Goal: Transaction & Acquisition: Purchase product/service

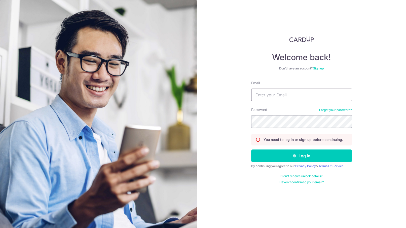
type input "[PERSON_NAME][EMAIL_ADDRESS][DOMAIN_NAME]"
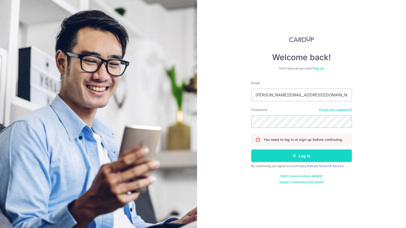
drag, startPoint x: 0, startPoint y: 0, endPoint x: 278, endPoint y: 155, distance: 318.3
click at [278, 155] on button "Log in" at bounding box center [301, 156] width 101 height 13
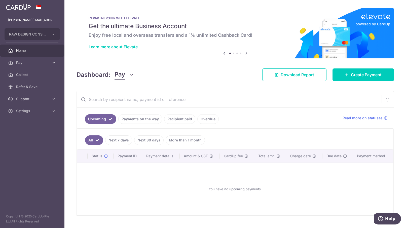
scroll to position [10, 0]
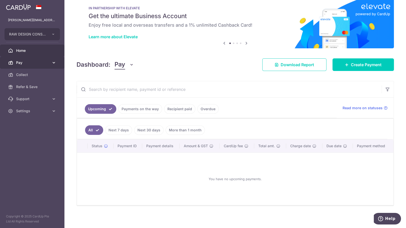
click at [39, 65] on span "Pay" at bounding box center [32, 62] width 33 height 5
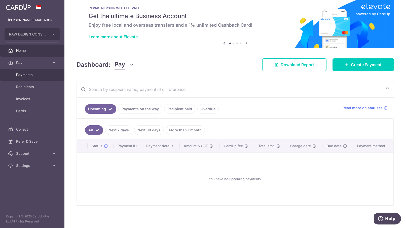
click at [23, 78] on link "Payments" at bounding box center [32, 75] width 65 height 12
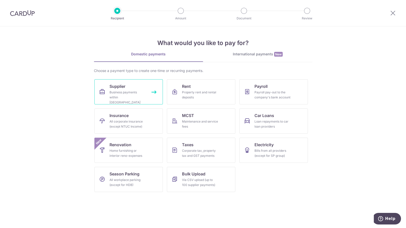
click at [150, 95] on link "Supplier Business payments within Singapore" at bounding box center [128, 91] width 69 height 25
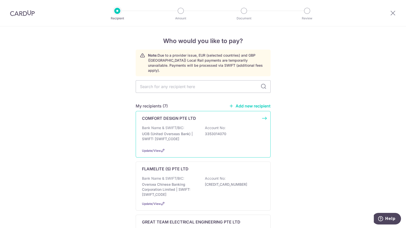
click at [265, 113] on div "COMFORT DESIGN PTE LTD Bank Name & SWIFT/BIC: UOB (United Overseas Bank) | SWIF…" at bounding box center [203, 134] width 135 height 47
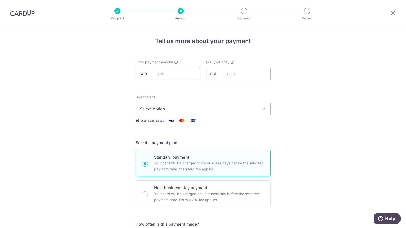
click at [158, 74] on input "text" at bounding box center [168, 74] width 65 height 13
click at [181, 70] on input "text" at bounding box center [168, 74] width 65 height 13
click at [236, 74] on input "text" at bounding box center [238, 74] width 65 height 13
drag, startPoint x: 179, startPoint y: 74, endPoint x: 150, endPoint y: 75, distance: 28.8
click at [150, 75] on div "SGD 5,748.92 5748.92" at bounding box center [168, 74] width 65 height 13
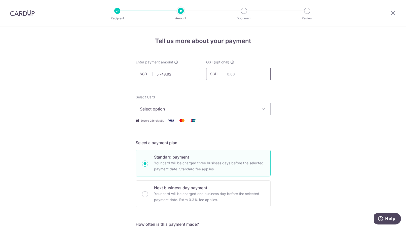
type input "5,748.92"
click at [233, 72] on input "text" at bounding box center [238, 74] width 65 height 13
click at [236, 74] on input "text" at bounding box center [238, 74] width 65 height 13
type input "517.40"
click at [201, 109] on span "Select option" at bounding box center [198, 109] width 117 height 6
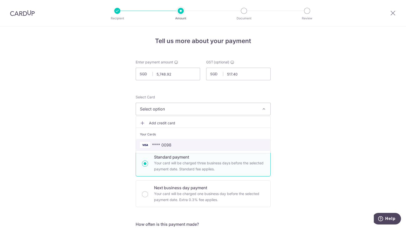
drag, startPoint x: 183, startPoint y: 145, endPoint x: 241, endPoint y: 138, distance: 58.4
click at [183, 145] on span "**** 0098" at bounding box center [203, 145] width 126 height 6
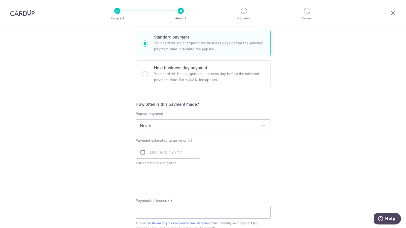
scroll to position [126, 0]
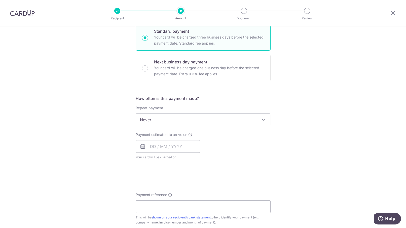
click at [168, 139] on div "Payment estimated to arrive on Your card will be charged on for the first payme…" at bounding box center [168, 146] width 65 height 28
click at [155, 151] on input "text" at bounding box center [168, 146] width 65 height 13
click at [154, 201] on link "15" at bounding box center [156, 203] width 8 height 8
type input "[DATE]"
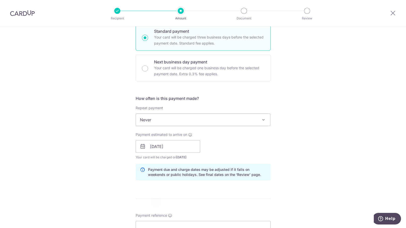
click at [254, 159] on div "Payment estimated to arrive on 15/09/2025 Prev Next Sep Oct Nov Dec 2025 2026 2…" at bounding box center [203, 146] width 141 height 28
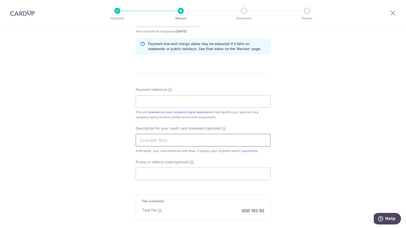
scroll to position [307, 0]
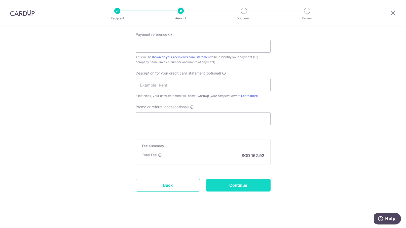
click at [234, 185] on input "Continue" at bounding box center [238, 185] width 65 height 13
type input "Create Schedule"
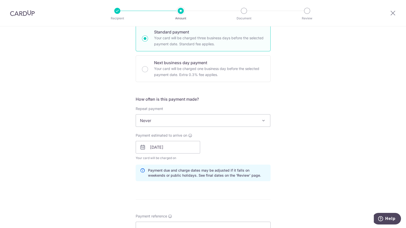
scroll to position [283, 0]
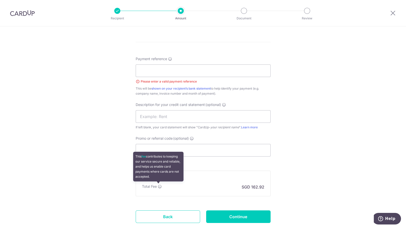
click at [158, 185] on icon at bounding box center [160, 187] width 4 height 4
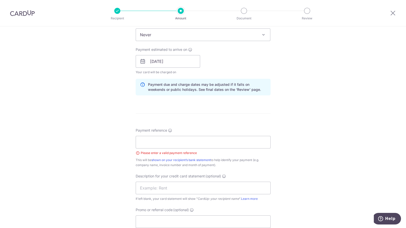
scroll to position [220, 0]
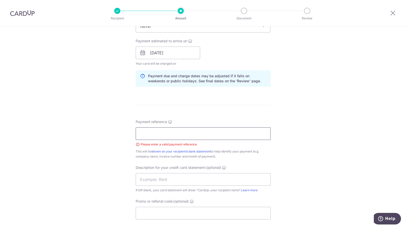
click at [168, 133] on input "Payment reference" at bounding box center [203, 133] width 135 height 13
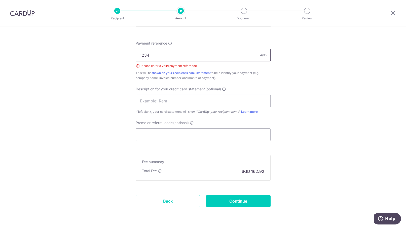
scroll to position [314, 0]
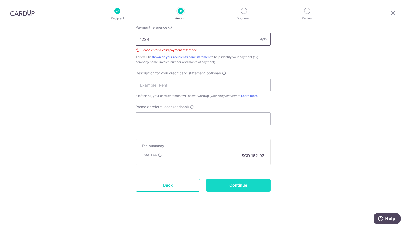
type input "1234"
click at [225, 187] on input "Continue" at bounding box center [238, 185] width 65 height 13
type input "Create Schedule"
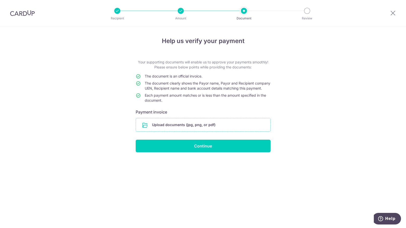
click at [190, 132] on input "file" at bounding box center [203, 124] width 135 height 13
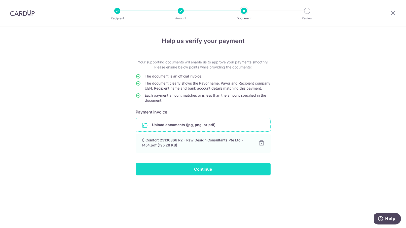
click at [210, 175] on input "Continue" at bounding box center [203, 169] width 135 height 13
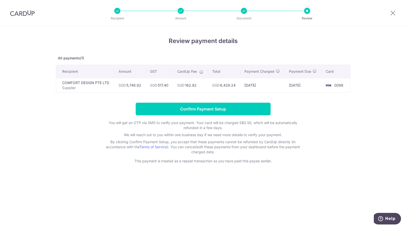
click at [319, 176] on div "Review payment details All payments(1) Recipient Amount GST CardUp Fee Total Pa…" at bounding box center [203, 127] width 406 height 202
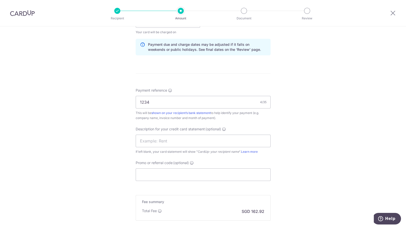
scroll to position [252, 0]
click at [181, 172] on input "Promo or referral code (optional)" at bounding box center [203, 174] width 135 height 13
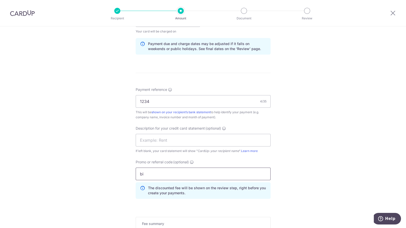
type input "b"
drag, startPoint x: 150, startPoint y: 176, endPoint x: 118, endPoint y: 173, distance: 32.7
click at [118, 173] on div "Tell us more about your payment Enter payment amount SGD 5,748.92 5748.92 GST (…" at bounding box center [203, 40] width 406 height 533
paste input "185"
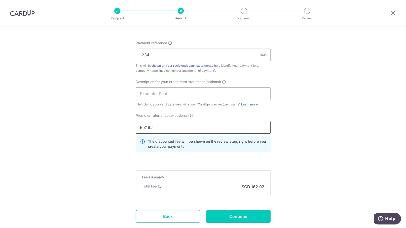
scroll to position [330, 0]
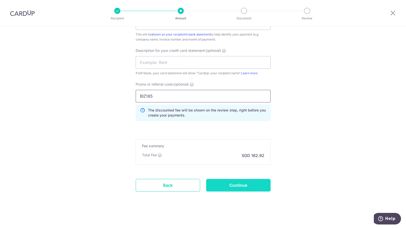
type input "BIZ185"
click at [219, 186] on input "Continue" at bounding box center [238, 185] width 65 height 13
type input "Update Schedule"
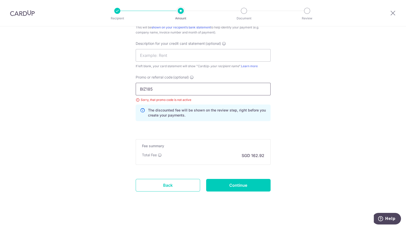
drag, startPoint x: 153, startPoint y: 88, endPoint x: 87, endPoint y: 88, distance: 65.5
click div "Tell us more about your payment Enter payment amount SGD 5,748.92 5748.92 GST (…"
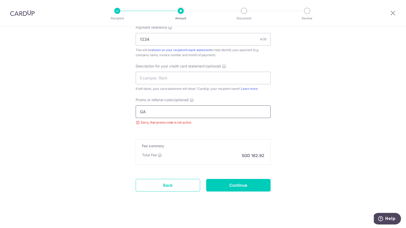
scroll to position [337, 0]
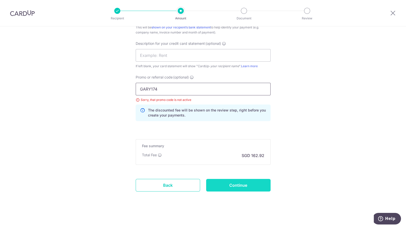
type input "GARY174"
click input "Continue"
type input "Update Schedule"
drag, startPoint x: 173, startPoint y: 87, endPoint x: 101, endPoint y: 86, distance: 71.6
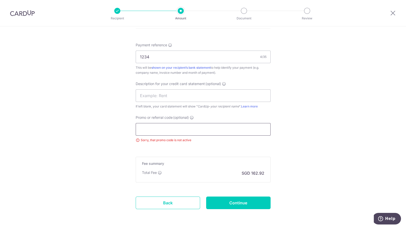
scroll to position [314, 0]
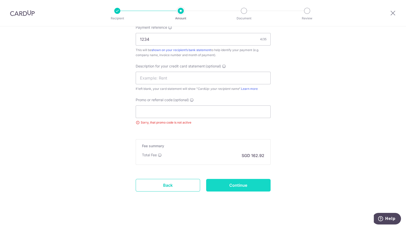
click at [241, 188] on input "Continue" at bounding box center [238, 185] width 65 height 13
type input "Update Schedule"
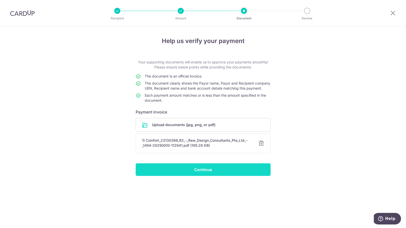
click at [198, 175] on input "Continue" at bounding box center [203, 170] width 135 height 13
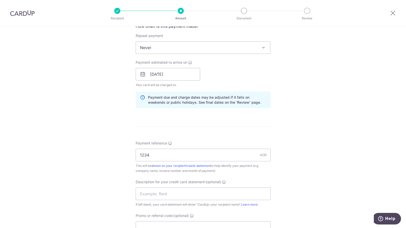
scroll to position [181, 0]
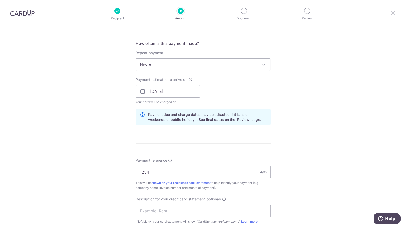
drag, startPoint x: 394, startPoint y: 12, endPoint x: 256, endPoint y: 39, distance: 139.8
click at [394, 12] on icon at bounding box center [393, 13] width 6 height 6
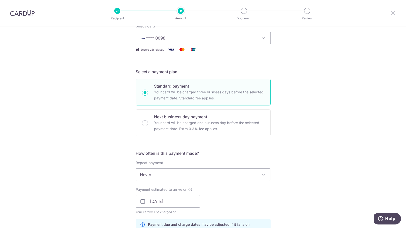
scroll to position [0, 0]
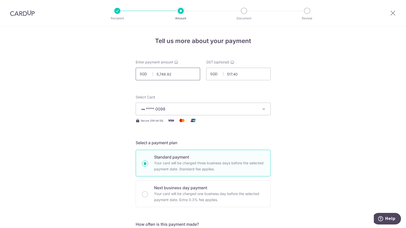
drag, startPoint x: 173, startPoint y: 75, endPoint x: 146, endPoint y: 75, distance: 27.5
click at [146, 75] on div "SGD 5,748.92 5748.92" at bounding box center [168, 74] width 65 height 13
click at [252, 79] on input "517.40" at bounding box center [238, 74] width 65 height 13
type input "180.00"
drag, startPoint x: 251, startPoint y: 75, endPoint x: 200, endPoint y: 75, distance: 50.6
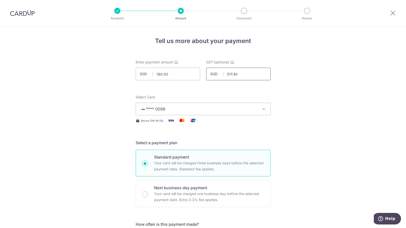
click at [200, 75] on div "Enter payment amount SGD 180.00 180.00 GST (optional) SGD 517.40 517.40" at bounding box center [203, 70] width 141 height 21
type input "16.20"
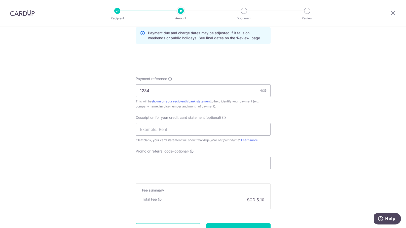
scroll to position [307, 0]
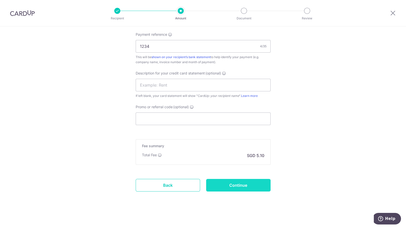
click at [243, 183] on input "Continue" at bounding box center [238, 185] width 65 height 13
type input "Update Schedule"
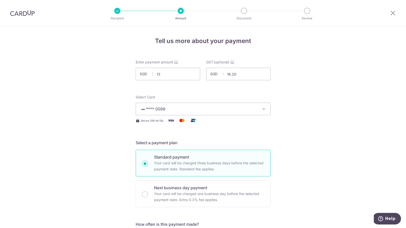
type input "1"
click at [237, 74] on input "16.20" at bounding box center [238, 74] width 65 height 13
type input "37,694.15"
type input "1"
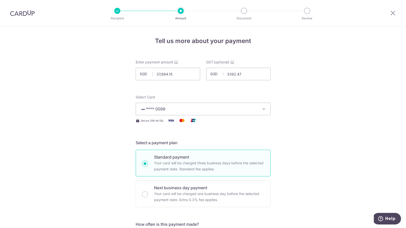
type input "3,392.47"
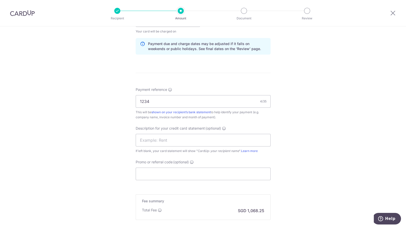
scroll to position [283, 0]
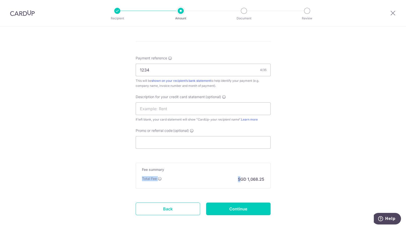
drag, startPoint x: 139, startPoint y: 178, endPoint x: 239, endPoint y: 177, distance: 100.8
click at [239, 177] on div "Fee summary Base fee $ 5.10 Extend fee Next-day fee Total Fee SGD 1,068.25" at bounding box center [203, 176] width 135 height 26
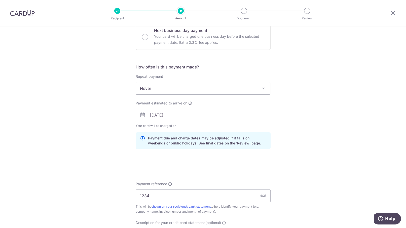
scroll to position [307, 0]
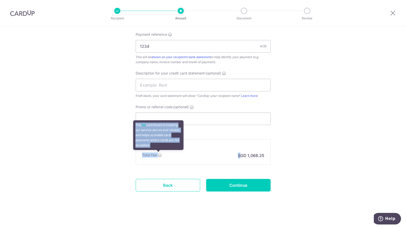
click at [158, 153] on icon at bounding box center [160, 155] width 4 height 4
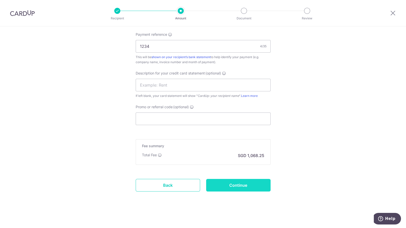
click at [216, 185] on input "Continue" at bounding box center [238, 185] width 65 height 13
type input "Update Schedule"
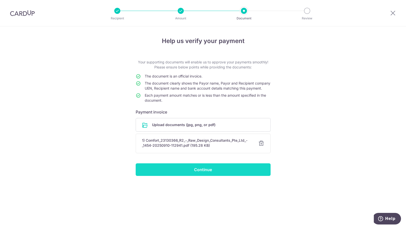
click at [207, 171] on input "Continue" at bounding box center [203, 170] width 135 height 13
click at [207, 171] on div "Continue" at bounding box center [203, 170] width 141 height 13
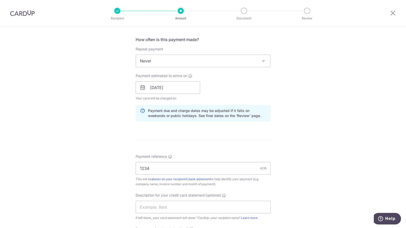
scroll to position [189, 0]
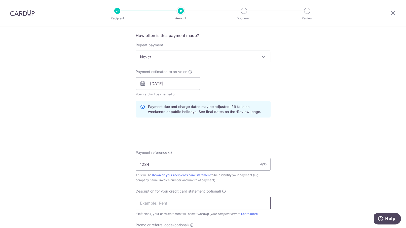
click at [150, 199] on input "text" at bounding box center [203, 203] width 135 height 13
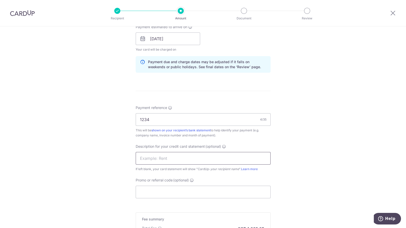
scroll to position [252, 0]
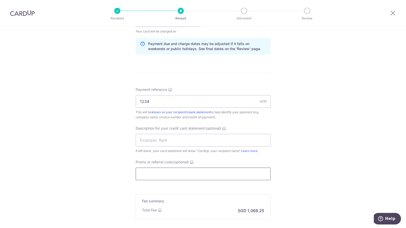
click at [147, 177] on input "Promo or referral code (optional)" at bounding box center [203, 174] width 135 height 13
paste input "BOFF185"
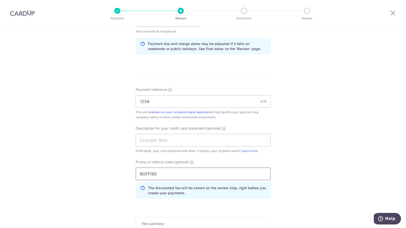
type input "BOFF185"
click at [292, 145] on div "Tell us more about your payment Enter payment amount SGD 37,694.15 37694.15 GST…" at bounding box center [203, 40] width 406 height 533
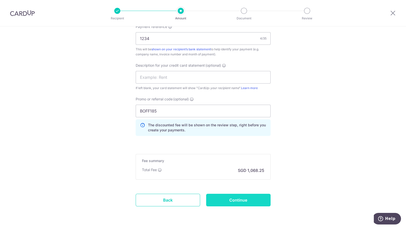
click at [233, 203] on input "Continue" at bounding box center [238, 200] width 65 height 13
type input "Update Schedule"
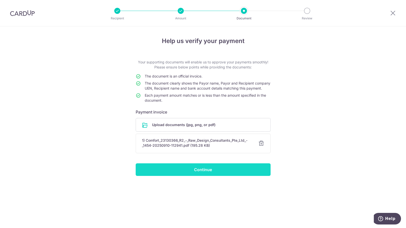
click at [227, 175] on input "Continue" at bounding box center [203, 170] width 135 height 13
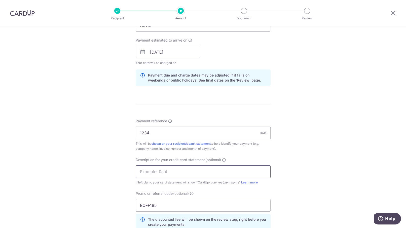
scroll to position [283, 0]
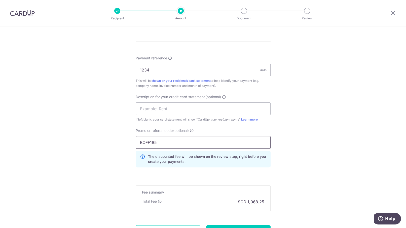
drag, startPoint x: 160, startPoint y: 143, endPoint x: 93, endPoint y: 143, distance: 66.5
click at [93, 143] on div "Tell us more about your payment Enter payment amount SGD 37,694.15 37694.15 GST…" at bounding box center [203, 9] width 406 height 533
paste input "OFF22"
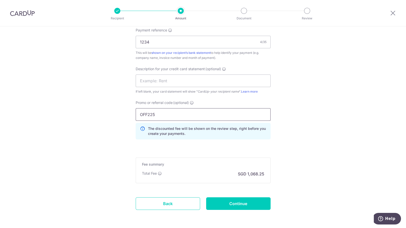
scroll to position [330, 0]
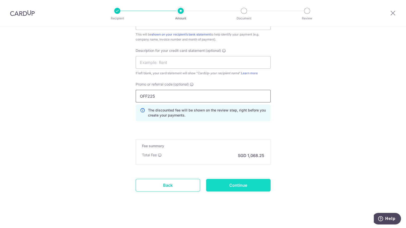
type input "OFF225"
click at [238, 185] on input "Continue" at bounding box center [238, 185] width 65 height 13
type input "Update Schedule"
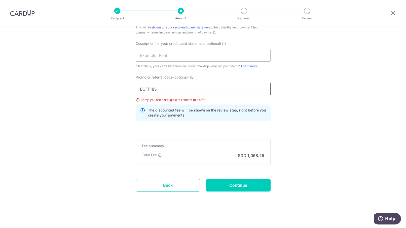
drag, startPoint x: 159, startPoint y: 87, endPoint x: 101, endPoint y: 86, distance: 58.0
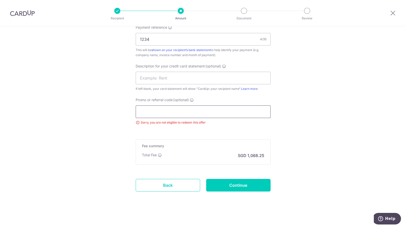
click at [142, 111] on input "Promo or referral code (optional)" at bounding box center [203, 112] width 135 height 13
paste input "OCBC18"
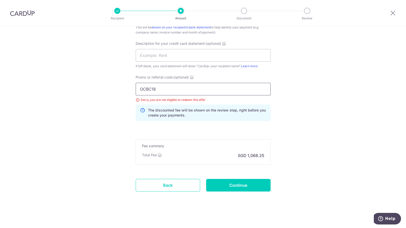
type input "OCBC18"
drag, startPoint x: 160, startPoint y: 89, endPoint x: 104, endPoint y: 86, distance: 56.3
click at [177, 88] on input "BOFF185" at bounding box center [203, 89] width 135 height 13
type input "BOFF185"
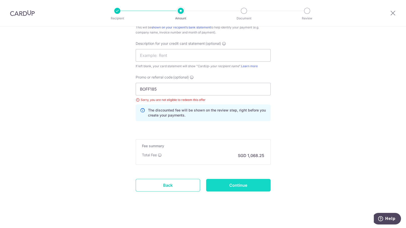
click at [236, 182] on input "Continue" at bounding box center [238, 185] width 65 height 13
type input "Update Schedule"
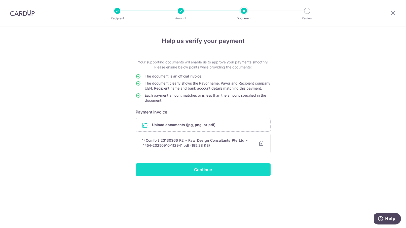
click at [220, 175] on input "Continue" at bounding box center [203, 170] width 135 height 13
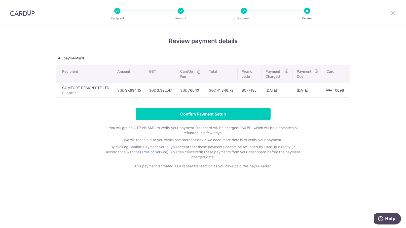
click at [391, 13] on icon at bounding box center [393, 13] width 6 height 6
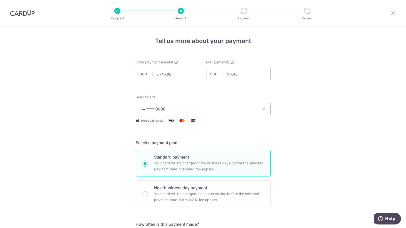
click at [395, 12] on icon at bounding box center [393, 13] width 6 height 6
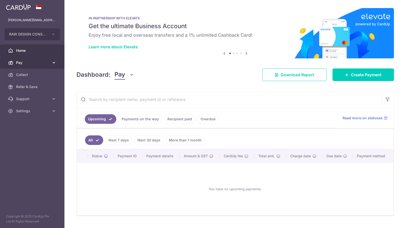
click at [24, 64] on span "Pay" at bounding box center [32, 62] width 33 height 5
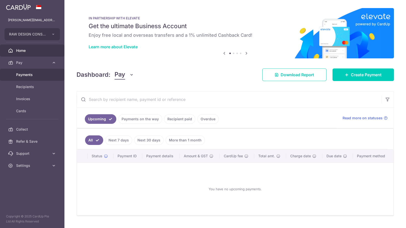
click at [26, 76] on span "Payments" at bounding box center [32, 74] width 33 height 5
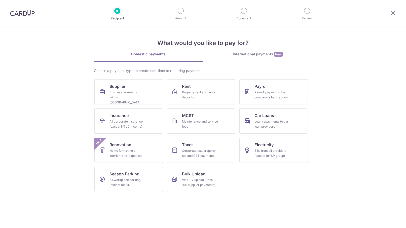
click at [117, 90] on div "Business payments within [GEOGRAPHIC_DATA]" at bounding box center [128, 97] width 36 height 15
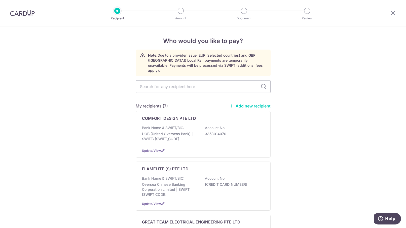
click at [250, 104] on link "Add new recipient" at bounding box center [250, 106] width 42 height 5
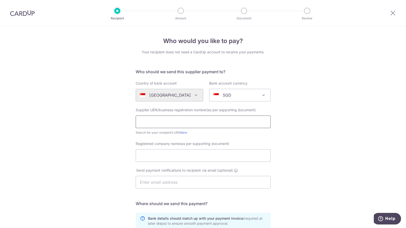
click at [170, 123] on input "text" at bounding box center [203, 122] width 135 height 13
click at [183, 132] on link "here" at bounding box center [184, 133] width 7 height 4
drag, startPoint x: 169, startPoint y: 123, endPoint x: 114, endPoint y: 122, distance: 55.2
click at [114, 122] on div "Who would you like to pay? Your recipient does not need a CardUp account to rec…" at bounding box center [203, 178] width 406 height 305
click at [174, 119] on input "199293724K" at bounding box center [203, 122] width 135 height 13
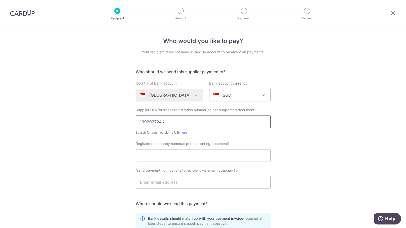
drag, startPoint x: 172, startPoint y: 121, endPoint x: 116, endPoint y: 116, distance: 56.6
click at [116, 116] on div "Who would you like to pay? Your recipient does not need a CardUp account to rec…" at bounding box center [203, 178] width 406 height 305
paste input "0"
drag, startPoint x: 174, startPoint y: 122, endPoint x: 123, endPoint y: 121, distance: 50.9
click at [123, 121] on div "Who would you like to pay? Your recipient does not need a CardUp account to rec…" at bounding box center [203, 178] width 406 height 305
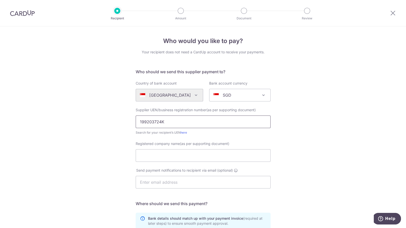
type input "199203724K"
click at [215, 156] on input "Registered company name(as per supporting document)" at bounding box center [203, 155] width 135 height 13
click at [167, 153] on input "Registered company name(as per supporting document)" at bounding box center [203, 155] width 135 height 13
paste input "Advance Combination System Pte Ltd"
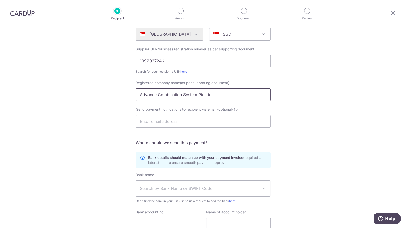
scroll to position [63, 0]
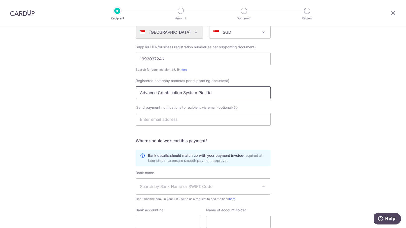
drag, startPoint x: 216, startPoint y: 91, endPoint x: 107, endPoint y: 94, distance: 109.4
click at [107, 94] on div "Who would you like to pay? Your recipient does not need a CardUp account to rec…" at bounding box center [203, 115] width 406 height 305
paste input "DVANCE COMBINATION SYSTEM PTE LTD"
type input "ADVANCE COMBINATION SYSTEM PTE LTD"
click at [183, 124] on input "text" at bounding box center [203, 119] width 135 height 13
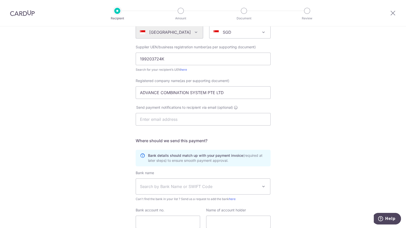
click at [312, 127] on div "Who would you like to pay? Your recipient does not need a CardUp account to rec…" at bounding box center [203, 115] width 406 height 305
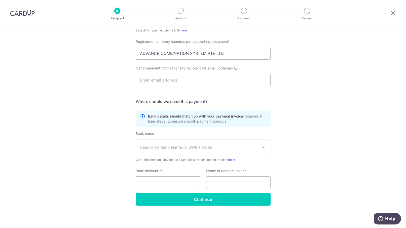
scroll to position [103, 0]
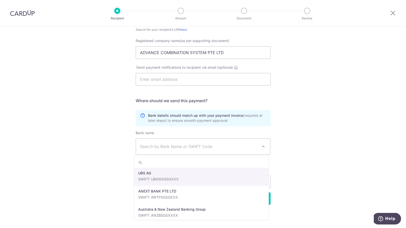
click at [175, 146] on span "Search by Bank Name or SWIFT Code" at bounding box center [199, 147] width 118 height 6
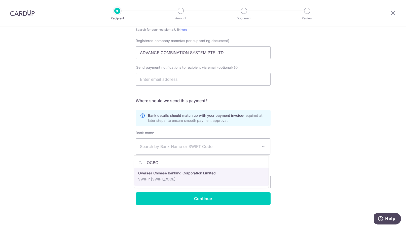
type input "OCBC"
select select "12"
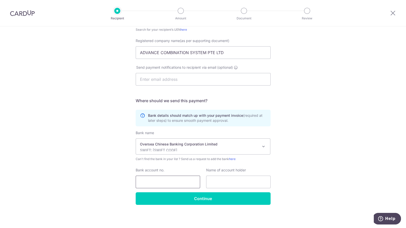
click at [180, 179] on input "Bank account no." at bounding box center [168, 182] width 65 height 13
click at [147, 181] on input "Bank account no." at bounding box center [168, 182] width 65 height 13
paste input "521-036137-001"
type input "521-036137-001"
click at [225, 181] on input "text" at bounding box center [238, 182] width 65 height 13
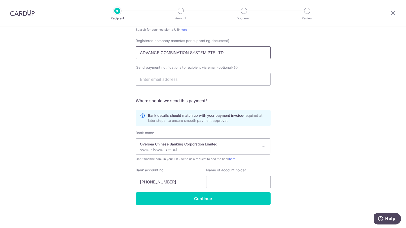
drag, startPoint x: 229, startPoint y: 52, endPoint x: 127, endPoint y: 51, distance: 101.8
click at [127, 51] on div "Who would you like to pay? Your recipient does not need a CardUp account to rec…" at bounding box center [203, 75] width 406 height 305
click at [222, 183] on input "text" at bounding box center [238, 182] width 65 height 13
paste input "ADVANCE COMBINATION SYSTEM PTE LTD"
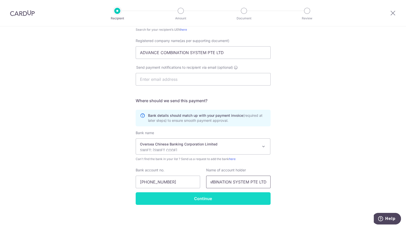
type input "ADVANCE COMBINATION SYSTEM PTE LTD"
click at [201, 196] on input "Continue" at bounding box center [203, 199] width 135 height 13
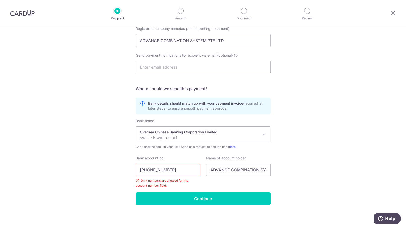
click at [147, 170] on input "[PHONE_NUMBER]" at bounding box center [168, 170] width 65 height 13
click at [161, 170] on input "521036137-001" at bounding box center [168, 170] width 65 height 13
drag, startPoint x: 176, startPoint y: 169, endPoint x: 113, endPoint y: 170, distance: 63.0
click at [113, 170] on div "Who would you like to pay? Your recipient does not need a CardUp account to rec…" at bounding box center [203, 69] width 406 height 317
click at [174, 171] on input "521036137001" at bounding box center [168, 170] width 65 height 13
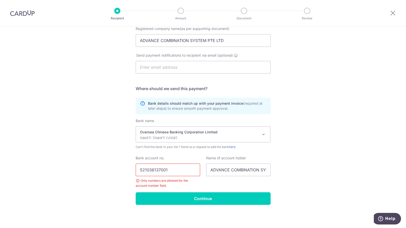
click at [172, 168] on input "521036137001" at bounding box center [168, 170] width 65 height 13
drag, startPoint x: 171, startPoint y: 168, endPoint x: 109, endPoint y: 170, distance: 62.5
click at [109, 170] on div "Who would you like to pay? Your recipient does not need a CardUp account to rec…" at bounding box center [203, 69] width 406 height 317
paste input "-036137-"
click at [148, 169] on input "[PHONE_NUMBER]" at bounding box center [168, 170] width 65 height 13
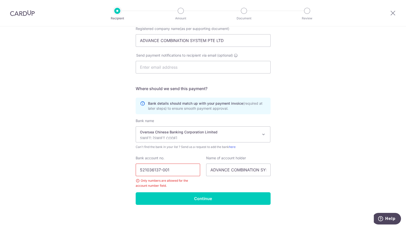
click at [161, 169] on input "521036137-001" at bounding box center [168, 170] width 65 height 13
type input "521036137001"
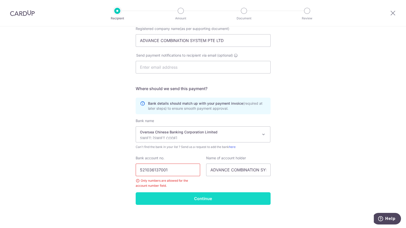
click at [176, 193] on input "Continue" at bounding box center [203, 199] width 135 height 13
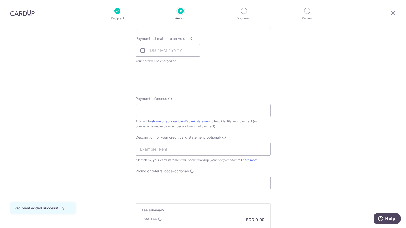
scroll to position [286, 0]
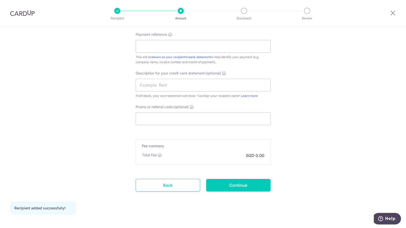
click at [178, 186] on link "Back" at bounding box center [168, 185] width 65 height 13
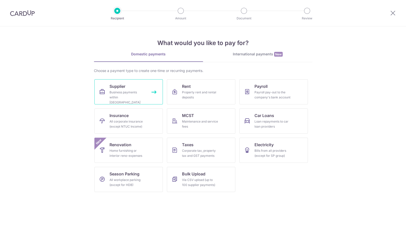
click at [120, 93] on div "Business payments within [GEOGRAPHIC_DATA]" at bounding box center [128, 97] width 36 height 15
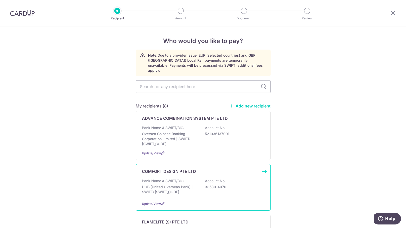
click at [179, 185] on p "UOB (United Overseas Bank) | SWIFT: [SWIFT_CODE]" at bounding box center [170, 190] width 56 height 10
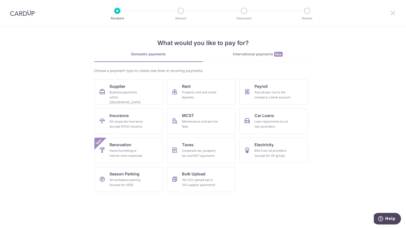
click at [390, 14] on icon at bounding box center [393, 13] width 6 height 6
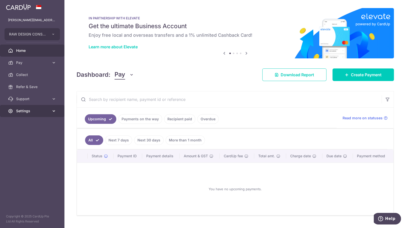
click at [30, 110] on span "Settings" at bounding box center [32, 111] width 33 height 5
click at [26, 120] on link "Account" at bounding box center [32, 123] width 65 height 12
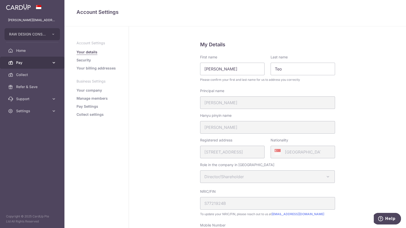
click at [28, 64] on span "Pay" at bounding box center [32, 62] width 33 height 5
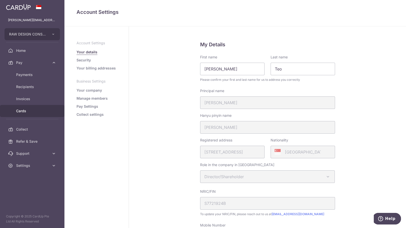
click at [30, 111] on span "Cards" at bounding box center [32, 111] width 33 height 5
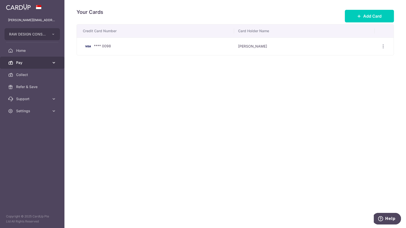
click at [34, 62] on span "Pay" at bounding box center [32, 62] width 33 height 5
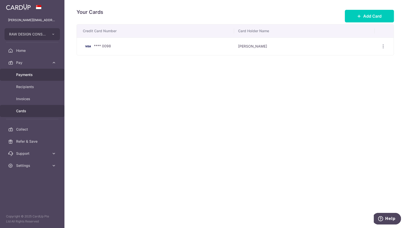
click at [27, 77] on span "Payments" at bounding box center [32, 74] width 33 height 5
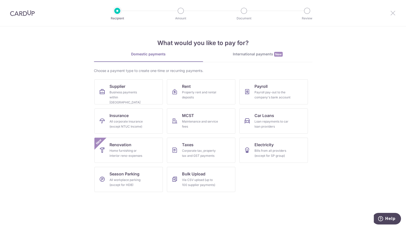
click at [392, 13] on icon at bounding box center [393, 13] width 6 height 6
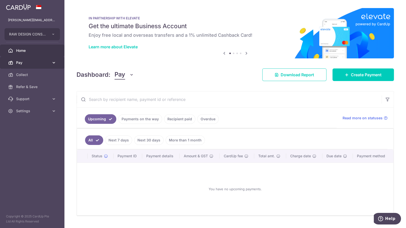
click at [31, 61] on span "Pay" at bounding box center [32, 62] width 33 height 5
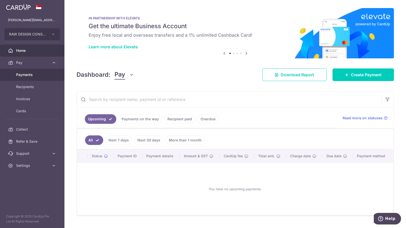
click at [33, 76] on span "Payments" at bounding box center [32, 74] width 33 height 5
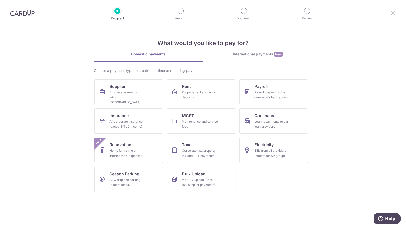
click at [394, 12] on icon at bounding box center [393, 13] width 6 height 6
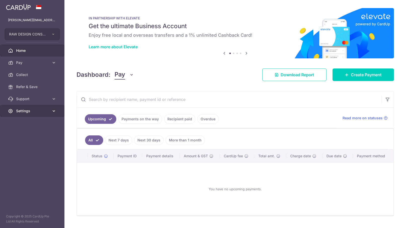
click at [34, 111] on span "Settings" at bounding box center [32, 111] width 33 height 5
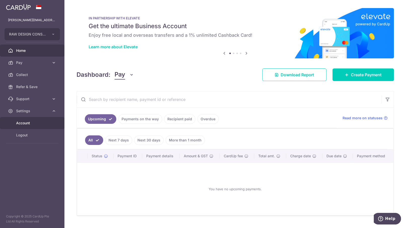
click at [28, 122] on span "Account" at bounding box center [32, 123] width 33 height 5
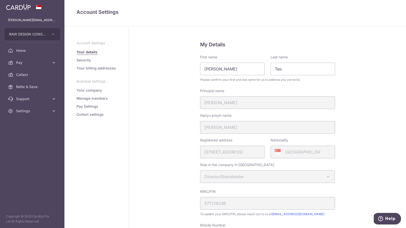
click at [94, 68] on link "Your billing addresses" at bounding box center [96, 68] width 39 height 5
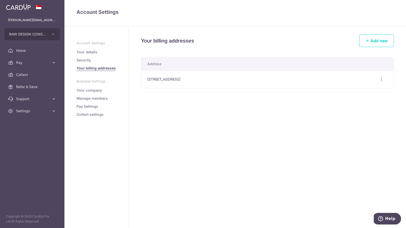
click at [89, 100] on link "Manage members" at bounding box center [92, 98] width 31 height 5
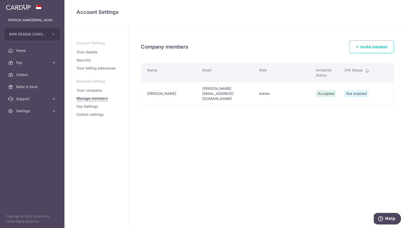
click at [88, 108] on link "Pay Settings" at bounding box center [88, 106] width 22 height 5
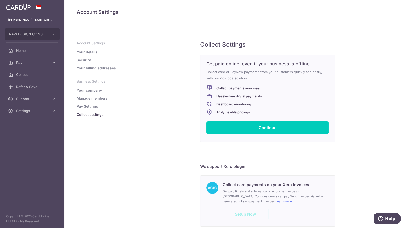
click at [89, 49] on ul "Account Settings Your details Security Your billing addresses Business Settings…" at bounding box center [97, 79] width 40 height 77
click at [88, 53] on link "Your details" at bounding box center [87, 52] width 21 height 5
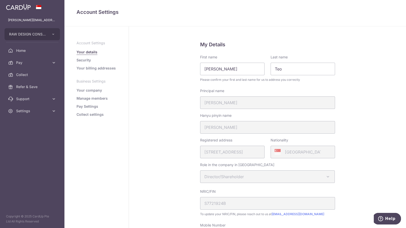
click at [85, 92] on link "Your company" at bounding box center [89, 90] width 25 height 5
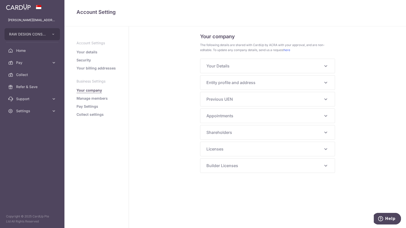
click at [91, 101] on link "Manage members" at bounding box center [92, 98] width 31 height 5
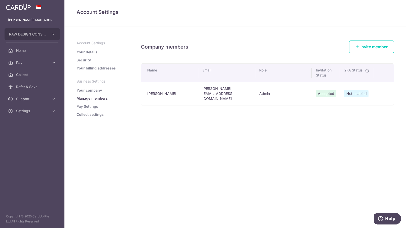
click at [93, 107] on link "Pay Settings" at bounding box center [88, 106] width 22 height 5
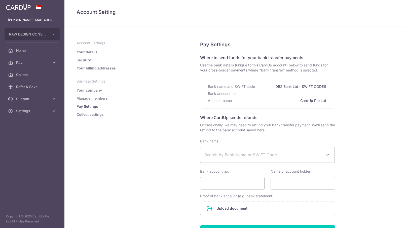
select select
click at [42, 49] on span "Home" at bounding box center [32, 50] width 33 height 5
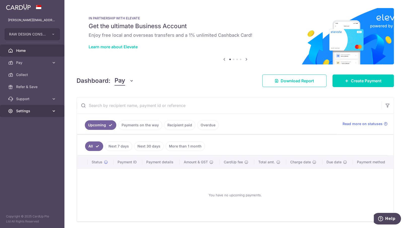
click at [36, 112] on span "Settings" at bounding box center [32, 111] width 33 height 5
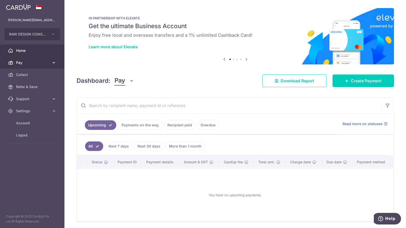
click at [36, 61] on span "Pay" at bounding box center [32, 62] width 33 height 5
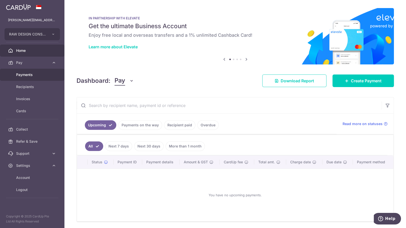
click at [27, 76] on span "Payments" at bounding box center [32, 74] width 33 height 5
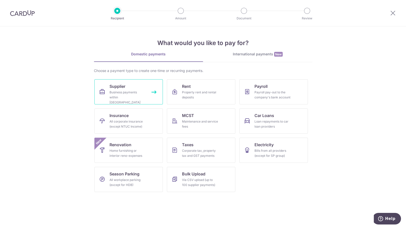
click at [131, 86] on link "Supplier Business payments within Singapore" at bounding box center [128, 91] width 69 height 25
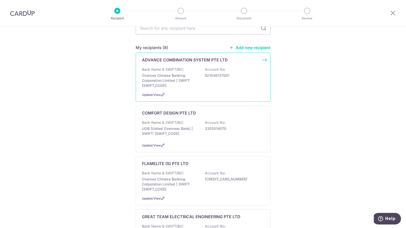
scroll to position [63, 0]
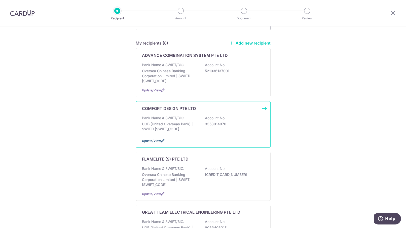
click at [162, 139] on icon at bounding box center [163, 141] width 4 height 4
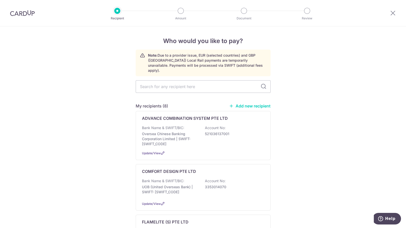
click at [253, 104] on link "Add new recipient" at bounding box center [250, 106] width 42 height 5
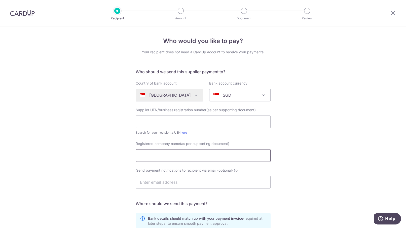
click at [152, 153] on input "Registered company name(as per supporting document)" at bounding box center [203, 155] width 135 height 13
paste input "KIT MIRO PTE. LTD."
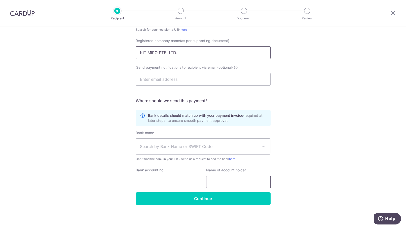
type input "KIT MIRO PTE. LTD."
click at [222, 180] on input "text" at bounding box center [238, 182] width 65 height 13
paste input "KIT MIRO PTE. LTD."
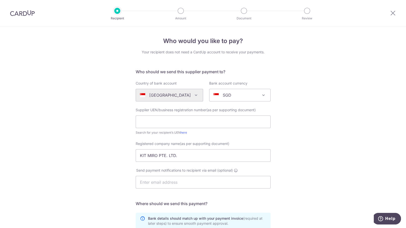
type input "KIT MIRO PTE. LTD."
click at [149, 125] on input "text" at bounding box center [203, 122] width 135 height 13
paste input "202214370M"
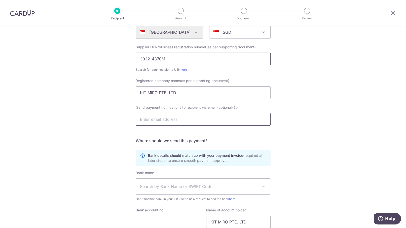
scroll to position [103, 0]
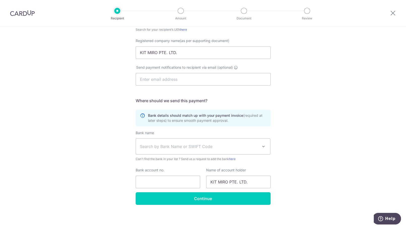
type input "202214370M"
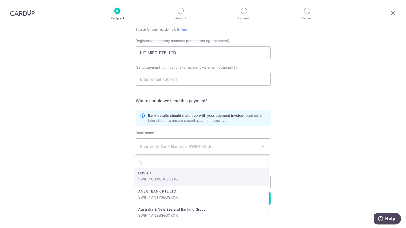
click at [164, 144] on span "Search by Bank Name or SWIFT Code" at bounding box center [199, 147] width 118 height 6
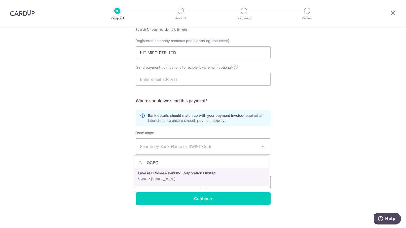
type input "OCBC"
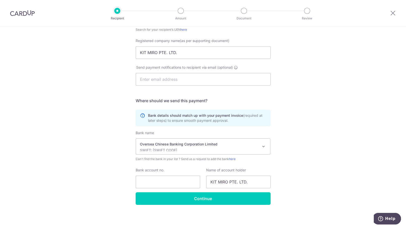
select select "12"
click at [150, 182] on input "Bank account no." at bounding box center [168, 182] width 65 height 13
paste input "601-821184-001"
drag, startPoint x: 147, startPoint y: 183, endPoint x: 166, endPoint y: 169, distance: 23.0
click at [147, 183] on input "601-821184-001" at bounding box center [168, 182] width 65 height 13
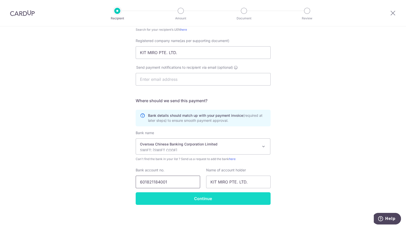
type input "601821184001"
click at [181, 200] on input "Continue" at bounding box center [203, 199] width 135 height 13
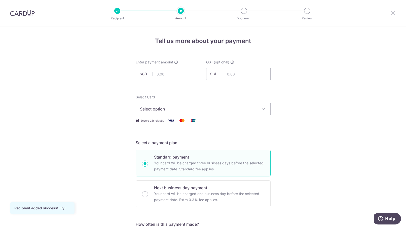
click at [394, 12] on icon at bounding box center [393, 13] width 6 height 6
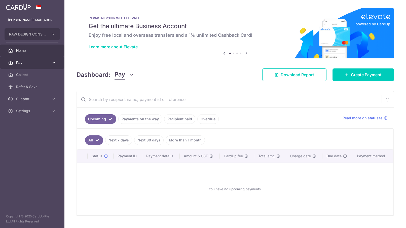
click at [23, 61] on span "Pay" at bounding box center [32, 62] width 33 height 5
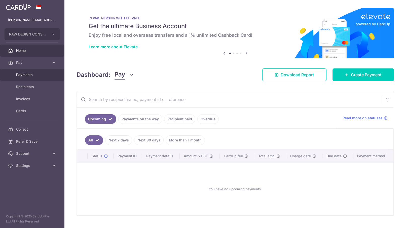
click at [26, 72] on span "Payments" at bounding box center [32, 74] width 33 height 5
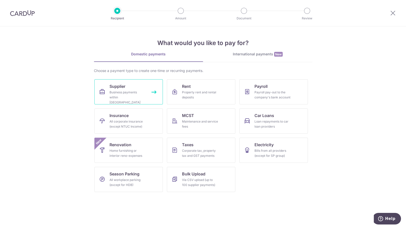
click at [131, 91] on div "Business payments within [GEOGRAPHIC_DATA]" at bounding box center [128, 97] width 36 height 15
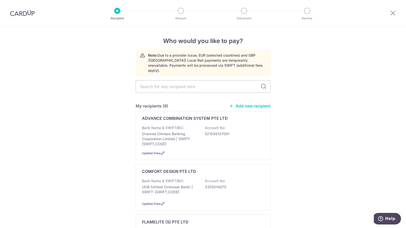
click at [247, 104] on link "Add new recipient" at bounding box center [250, 106] width 42 height 5
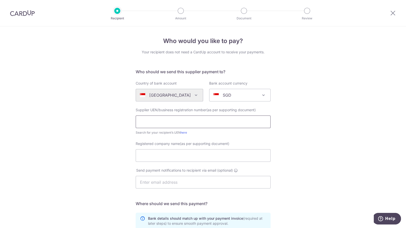
click at [163, 123] on input "text" at bounding box center [203, 122] width 135 height 13
click at [151, 156] on input "Registered company name(as per supporting document)" at bounding box center [203, 155] width 135 height 13
paste input "VCOP PTE. LTD."
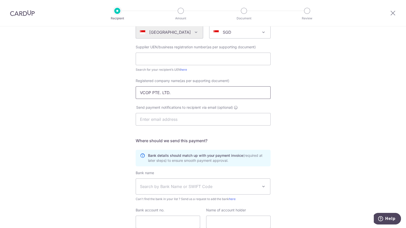
scroll to position [103, 0]
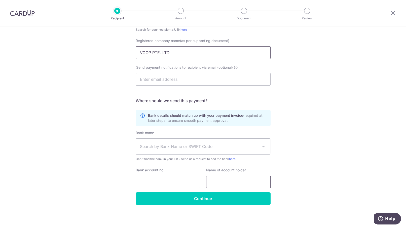
type input "VCOP PTE. LTD."
click at [231, 181] on input "text" at bounding box center [238, 182] width 65 height 13
paste input "VCOP PTE. LTD."
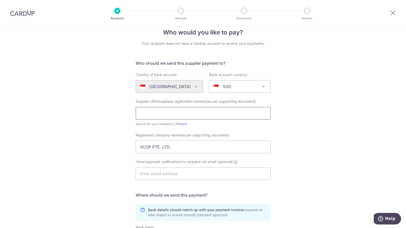
type input "VCOP PTE. LTD."
click at [172, 114] on input "text" at bounding box center [203, 113] width 135 height 13
click at [149, 111] on input "text" at bounding box center [203, 113] width 135 height 13
paste input "200512436H"
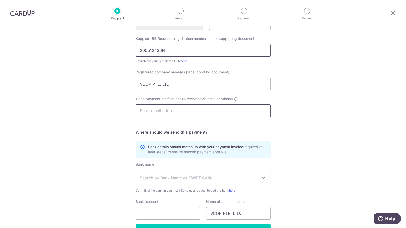
scroll to position [103, 0]
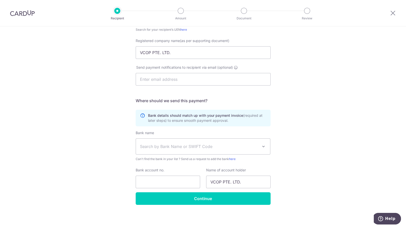
type input "200512436H"
click at [168, 143] on span "Search by Bank Name or SWIFT Code" at bounding box center [203, 147] width 135 height 16
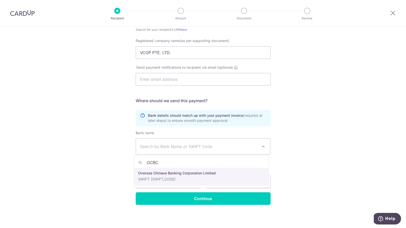
type input "OCBC"
select select "12"
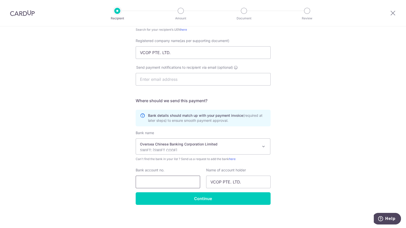
click at [145, 182] on input "Bank account no." at bounding box center [168, 182] width 65 height 13
paste input "501 851 349 001"
click at [146, 183] on input "501 851 349 001" at bounding box center [168, 182] width 65 height 13
click at [152, 182] on input "501851 349 001" at bounding box center [168, 182] width 65 height 13
click at [160, 182] on input "501851349 001" at bounding box center [168, 182] width 65 height 13
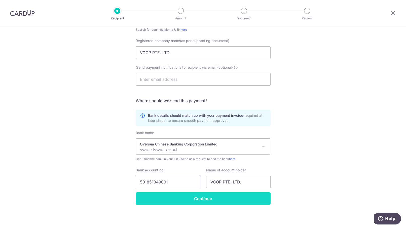
type input "501851349001"
click at [183, 203] on input "Continue" at bounding box center [203, 199] width 135 height 13
click at [183, 203] on div "Continue" at bounding box center [203, 199] width 141 height 13
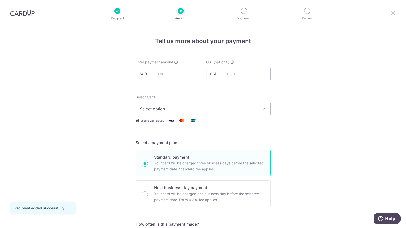
drag, startPoint x: 394, startPoint y: 12, endPoint x: 236, endPoint y: 40, distance: 160.1
click at [394, 12] on icon at bounding box center [393, 13] width 6 height 6
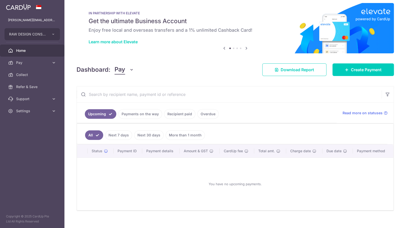
scroll to position [10, 0]
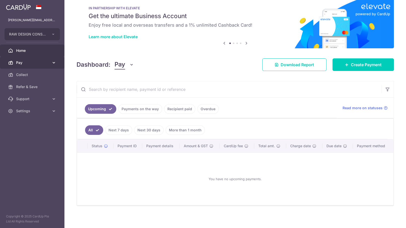
click at [31, 63] on span "Pay" at bounding box center [32, 62] width 33 height 5
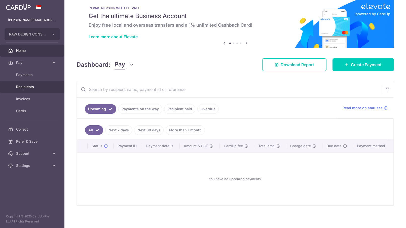
click at [30, 85] on span "Recipients" at bounding box center [32, 86] width 33 height 5
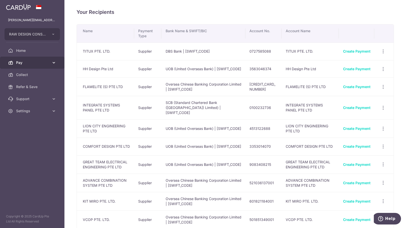
click at [41, 63] on span "Pay" at bounding box center [32, 62] width 33 height 5
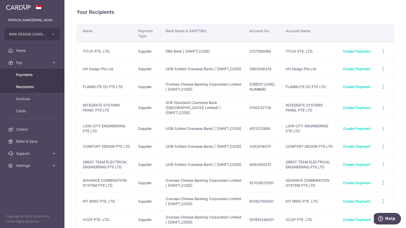
click at [33, 75] on span "Payments" at bounding box center [32, 74] width 33 height 5
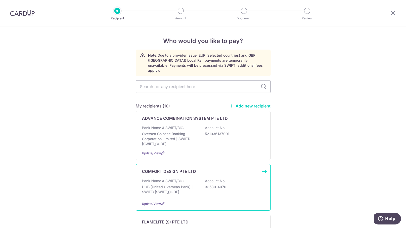
click at [241, 179] on div "Bank Name & SWIFT/BIC: UOB (United Overseas Bank) | SWIFT: [SWIFT_CODE] Account…" at bounding box center [203, 188] width 122 height 19
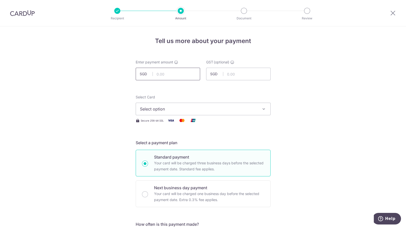
click at [170, 71] on input "text" at bounding box center [168, 74] width 65 height 13
click at [173, 74] on input "text" at bounding box center [168, 74] width 65 height 13
type input "37,694.15"
click at [246, 74] on input "text" at bounding box center [238, 74] width 65 height 13
type input "3,392.47"
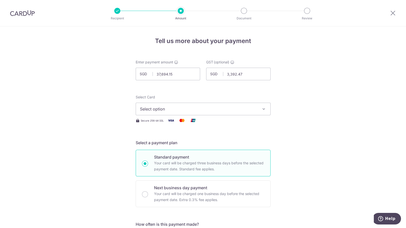
click at [213, 109] on span "Select option" at bounding box center [198, 109] width 117 height 6
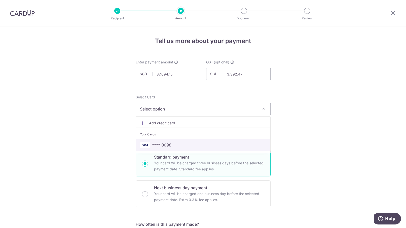
drag, startPoint x: 198, startPoint y: 148, endPoint x: 251, endPoint y: 133, distance: 54.7
click at [198, 148] on link "**** 0098" at bounding box center [203, 145] width 135 height 12
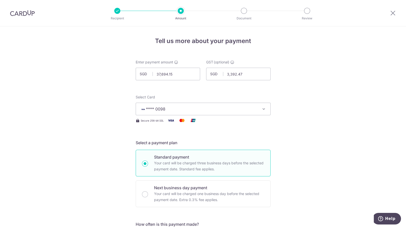
scroll to position [126, 0]
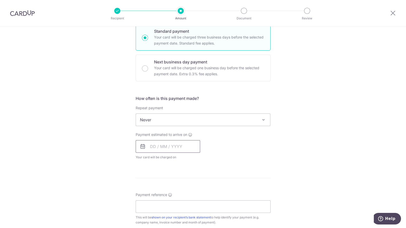
click at [167, 144] on input "text" at bounding box center [168, 146] width 65 height 13
click at [153, 201] on link "15" at bounding box center [156, 203] width 8 height 8
type input "[DATE]"
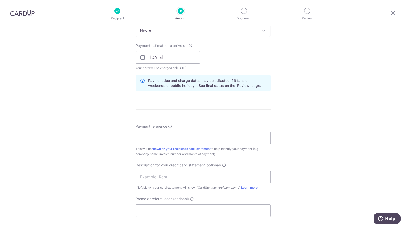
scroll to position [252, 0]
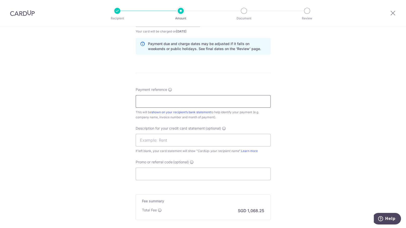
click at [180, 101] on input "Payment reference" at bounding box center [203, 101] width 135 height 13
type input "1234"
click at [154, 173] on input "Promo or referral code (optional)" at bounding box center [203, 174] width 135 height 13
click at [158, 171] on input "Promo or referral code (optional)" at bounding box center [203, 174] width 135 height 13
paste input "BREC179"
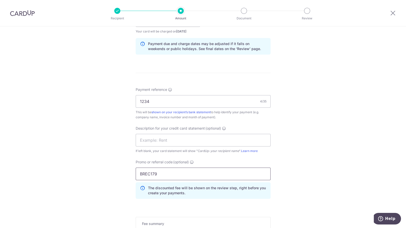
scroll to position [315, 0]
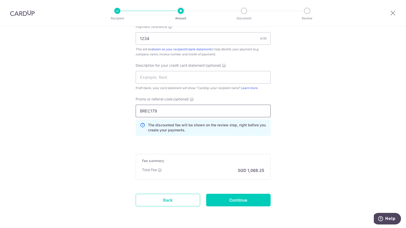
type input "BREC179"
click at [234, 201] on input "Continue" at bounding box center [238, 200] width 65 height 13
type input "Create Schedule"
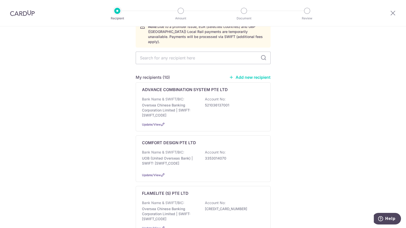
scroll to position [63, 0]
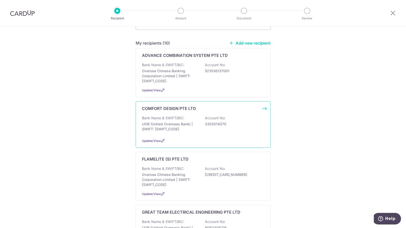
click at [182, 123] on p "UOB (United Overseas Bank) | SWIFT: [SWIFT_CODE]" at bounding box center [170, 127] width 56 height 10
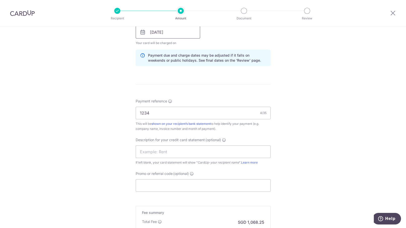
scroll to position [307, 0]
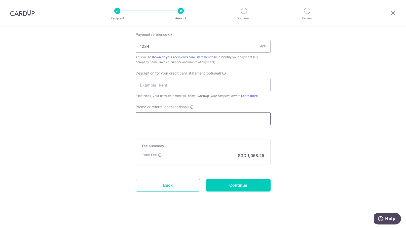
click at [177, 116] on input "Promo or referral code (optional)" at bounding box center [203, 119] width 135 height 13
paste input "BREC179"
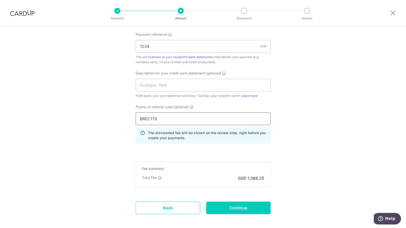
type input "BREC179"
click at [229, 208] on input "Continue" at bounding box center [238, 208] width 65 height 13
type input "Update Schedule"
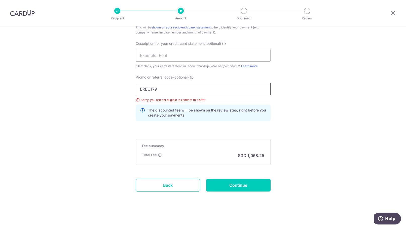
click at [166, 91] on input "BREC179" at bounding box center [203, 89] width 135 height 13
type input "B"
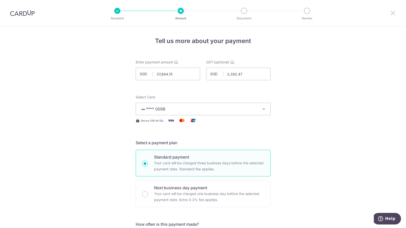
click at [392, 11] on icon at bounding box center [393, 13] width 6 height 6
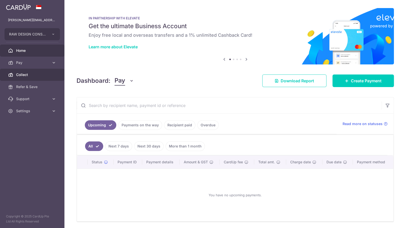
click at [32, 77] on link "Collect" at bounding box center [32, 75] width 65 height 12
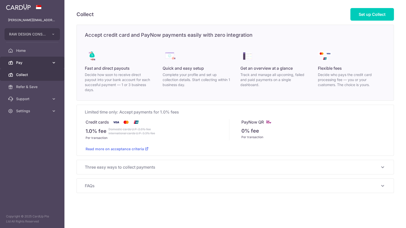
click at [37, 62] on span "Pay" at bounding box center [32, 62] width 33 height 5
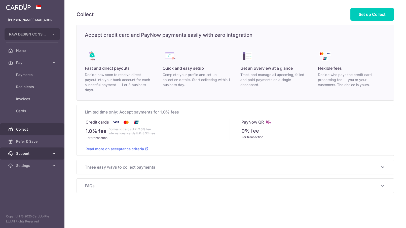
click at [37, 153] on span "Support" at bounding box center [32, 153] width 33 height 5
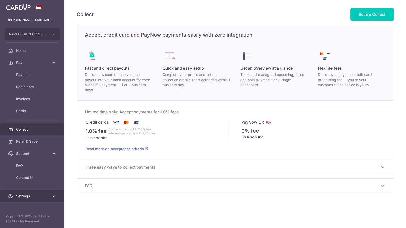
click at [31, 194] on span "Settings" at bounding box center [32, 196] width 33 height 5
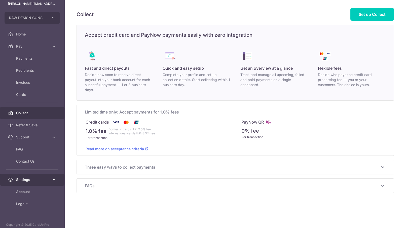
scroll to position [24, 0]
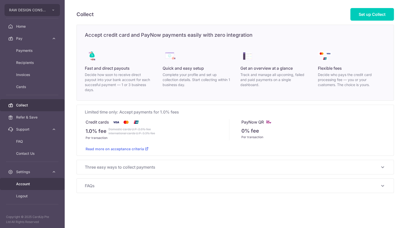
click at [25, 182] on span "Account" at bounding box center [32, 184] width 33 height 5
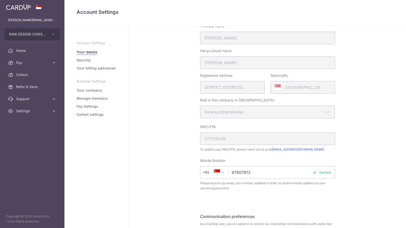
scroll to position [94, 0]
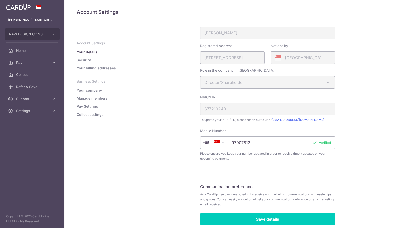
click at [87, 109] on link "Pay Settings" at bounding box center [88, 106] width 22 height 5
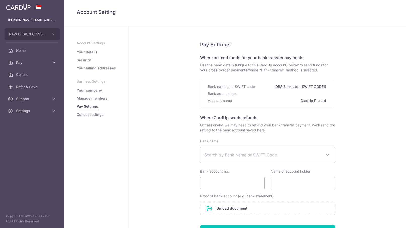
select select
click at [85, 53] on link "Your details" at bounding box center [87, 52] width 21 height 5
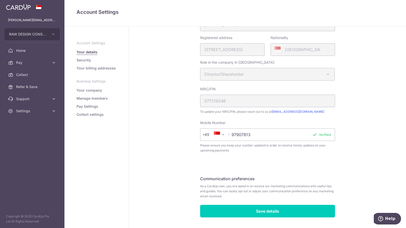
scroll to position [115, 0]
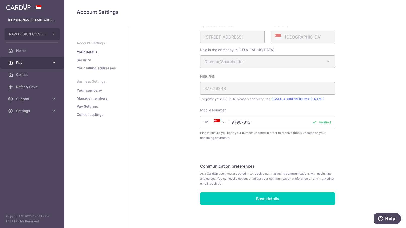
click at [33, 65] on link "Pay" at bounding box center [32, 63] width 65 height 12
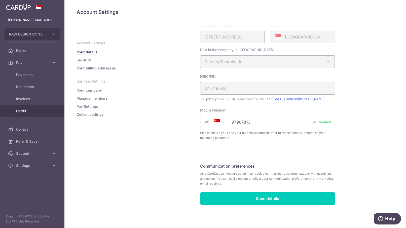
click at [30, 113] on span "Cards" at bounding box center [32, 111] width 33 height 5
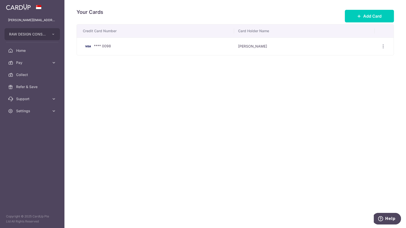
click at [156, 53] on td "**** 0098" at bounding box center [155, 47] width 157 height 18
click at [383, 46] on icon "button" at bounding box center [383, 46] width 5 height 5
click at [367, 57] on span "View/Edit" at bounding box center [366, 60] width 34 height 6
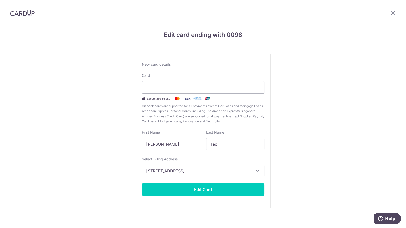
scroll to position [9, 0]
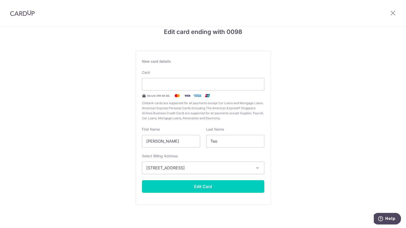
click at [390, 13] on div at bounding box center [393, 13] width 26 height 26
click at [394, 13] on icon at bounding box center [393, 13] width 6 height 6
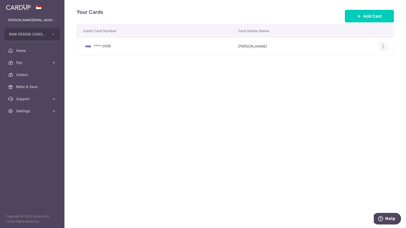
click at [384, 47] on icon "button" at bounding box center [383, 46] width 5 height 5
click at [348, 59] on link "View/Edit" at bounding box center [361, 60] width 52 height 12
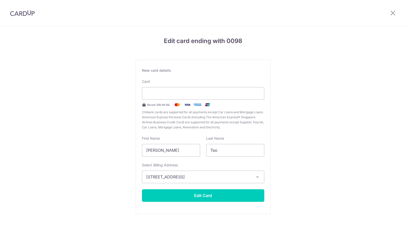
scroll to position [9, 0]
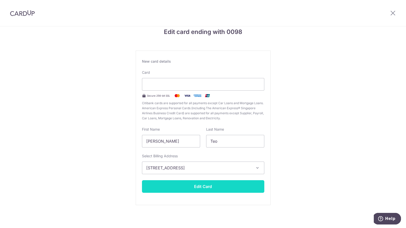
click at [167, 188] on button "Edit Card" at bounding box center [203, 186] width 122 height 13
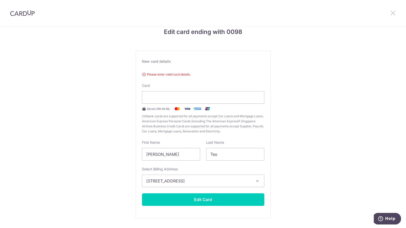
click at [394, 12] on icon at bounding box center [393, 13] width 6 height 6
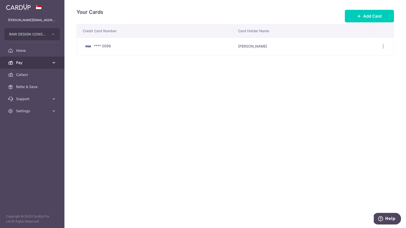
click at [53, 63] on icon at bounding box center [53, 62] width 5 height 5
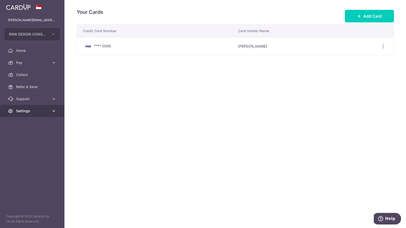
click at [51, 111] on link "Settings" at bounding box center [32, 111] width 65 height 12
click at [130, 112] on div "Your Cards Add Card Credit Card Number Card Holder Name **** 0098 Ming Hwee Teo…" at bounding box center [236, 114] width 342 height 228
click at [112, 43] on div "**** 0098" at bounding box center [156, 46] width 147 height 6
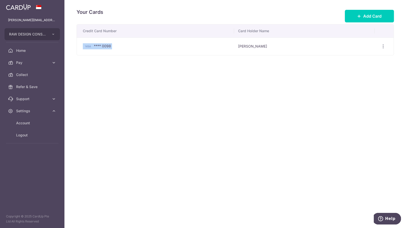
click at [178, 49] on td "**** 0098" at bounding box center [155, 47] width 157 height 18
click at [384, 44] on icon "button" at bounding box center [383, 46] width 5 height 5
click at [349, 56] on link "View/Edit" at bounding box center [361, 60] width 52 height 12
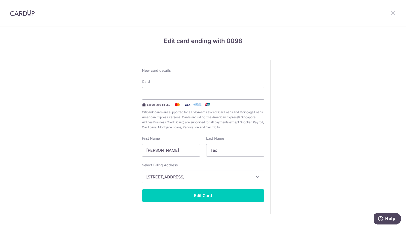
click at [394, 12] on icon at bounding box center [393, 13] width 6 height 6
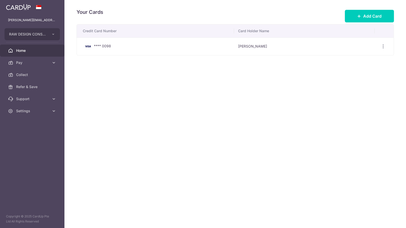
click at [42, 48] on span "Home" at bounding box center [32, 50] width 33 height 5
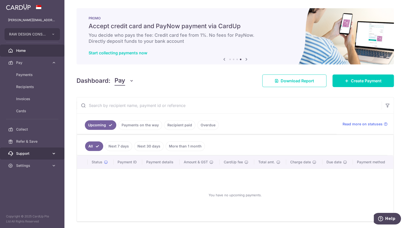
click at [29, 154] on span "Support" at bounding box center [32, 153] width 33 height 5
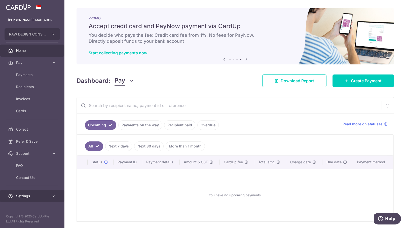
click at [33, 195] on span "Settings" at bounding box center [32, 196] width 33 height 5
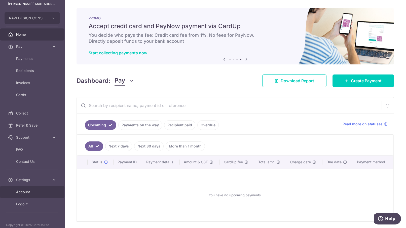
scroll to position [24, 0]
